Goal: Transaction & Acquisition: Subscribe to service/newsletter

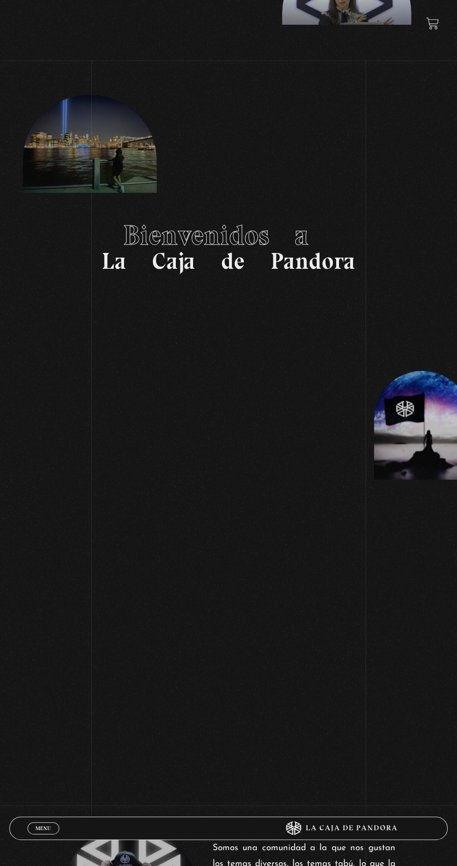
scroll to position [146, 0]
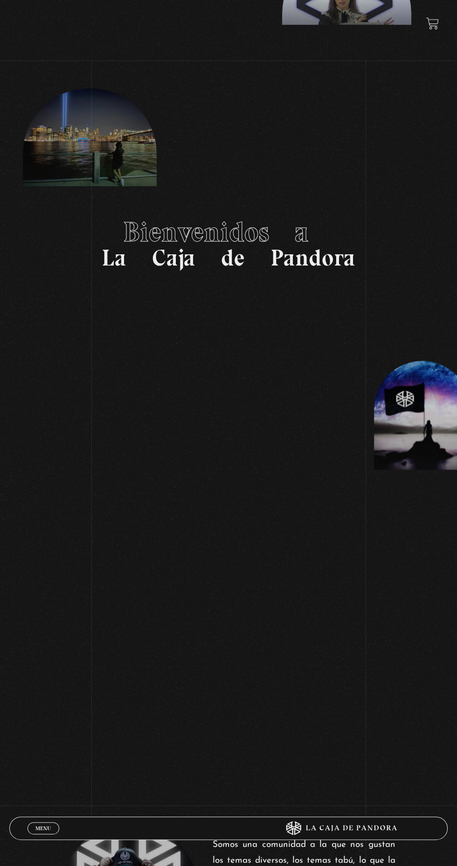
click at [49, 831] on span "Menu" at bounding box center [42, 829] width 15 height 6
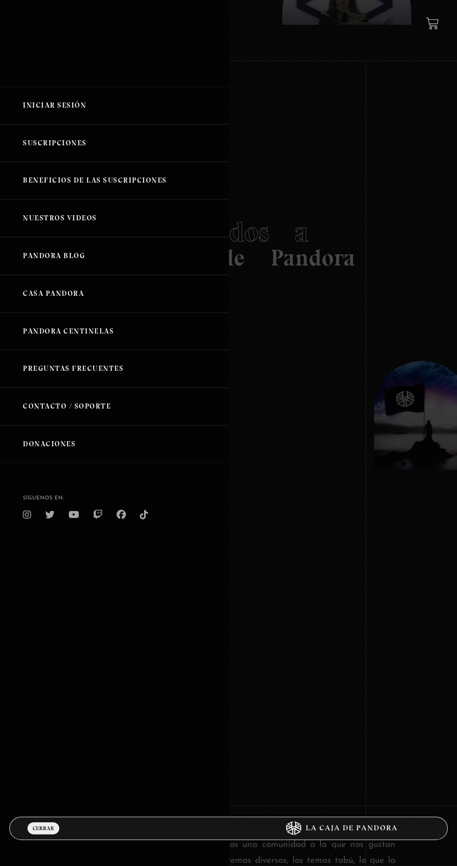
click at [45, 97] on link "Iniciar Sesión" at bounding box center [114, 106] width 228 height 38
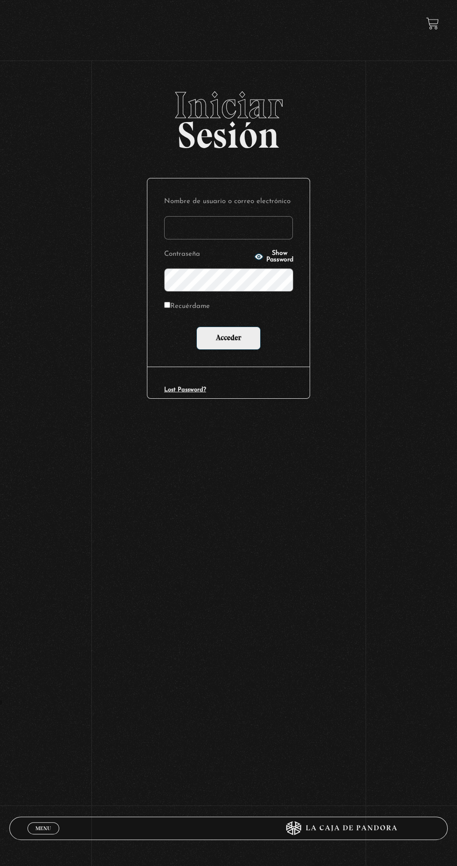
click at [214, 231] on input "Nombre de usuario o correo electrónico" at bounding box center [228, 227] width 129 height 23
type input "[EMAIL_ADDRESS][DOMAIN_NAME]"
click at [196, 327] on input "Acceder" at bounding box center [228, 338] width 64 height 23
click at [238, 341] on input "Acceder" at bounding box center [228, 338] width 64 height 23
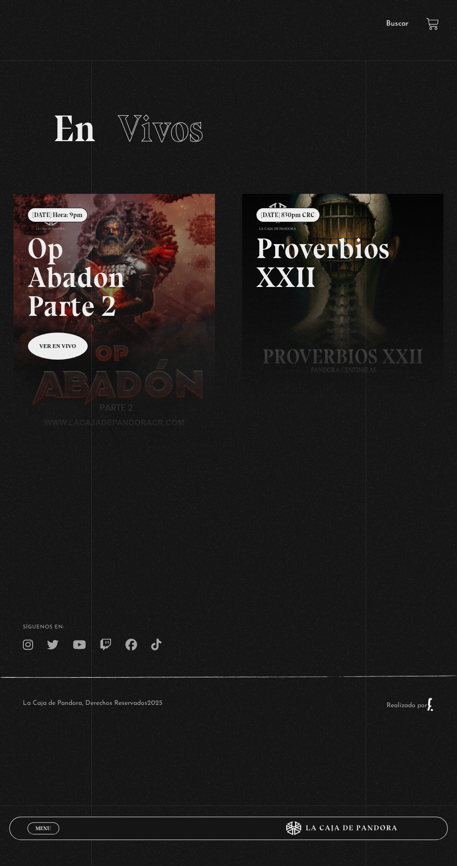
click at [42, 826] on span "Menu" at bounding box center [42, 829] width 15 height 6
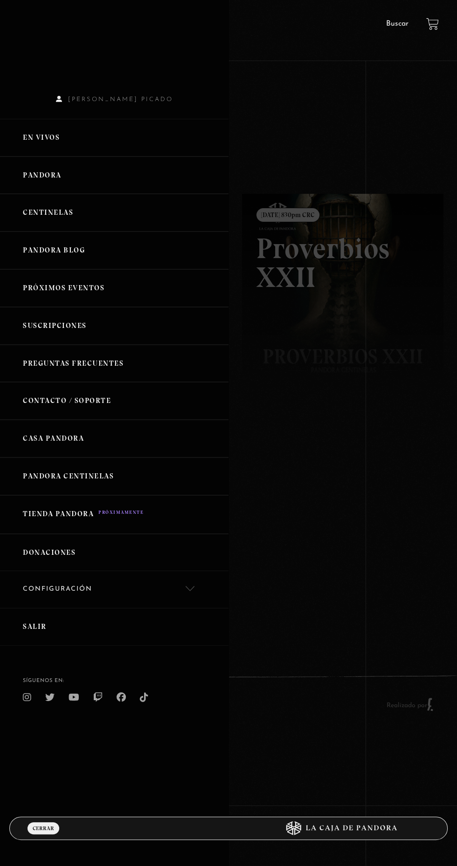
click at [34, 131] on link "En vivos" at bounding box center [114, 138] width 228 height 38
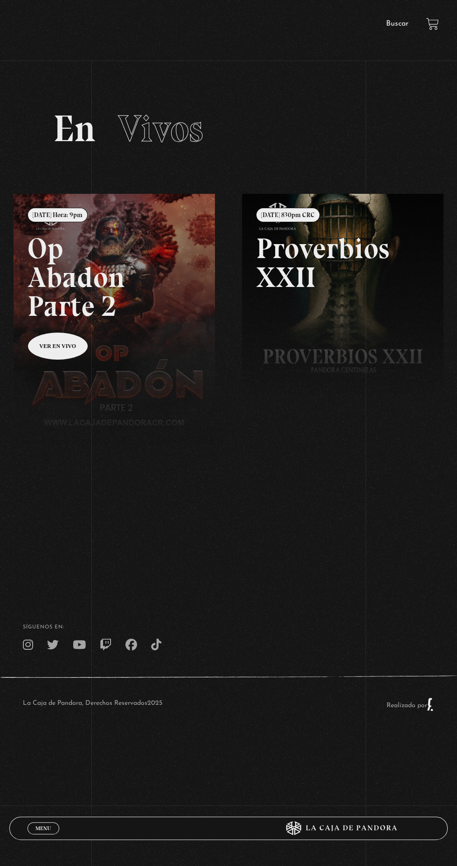
click at [69, 355] on link at bounding box center [242, 627] width 457 height 866
